Goal: Transaction & Acquisition: Purchase product/service

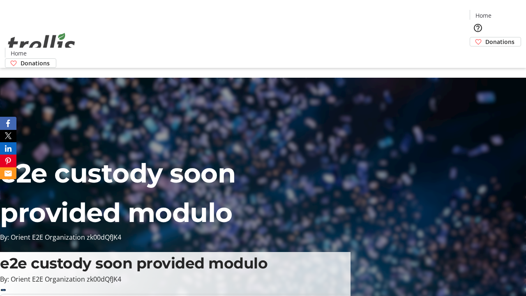
click at [485, 37] on span "Donations" at bounding box center [499, 41] width 29 height 9
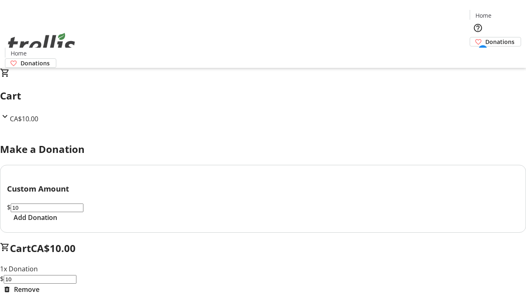
select select "CA"
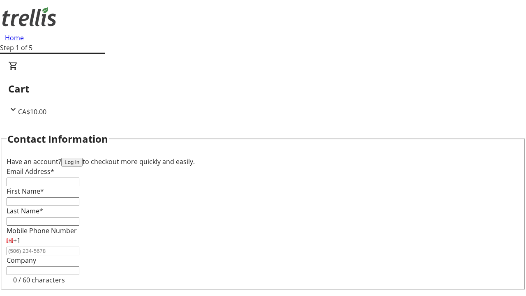
click at [83, 158] on button "Log in" at bounding box center [71, 162] width 21 height 9
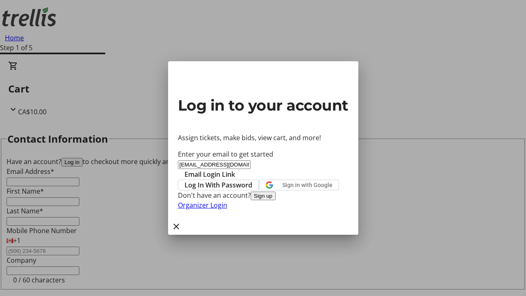
type input "[EMAIL_ADDRESS][DOMAIN_NAME]"
click at [235, 169] on span "Email Login Link" at bounding box center [209, 174] width 51 height 10
